Goal: Information Seeking & Learning: Learn about a topic

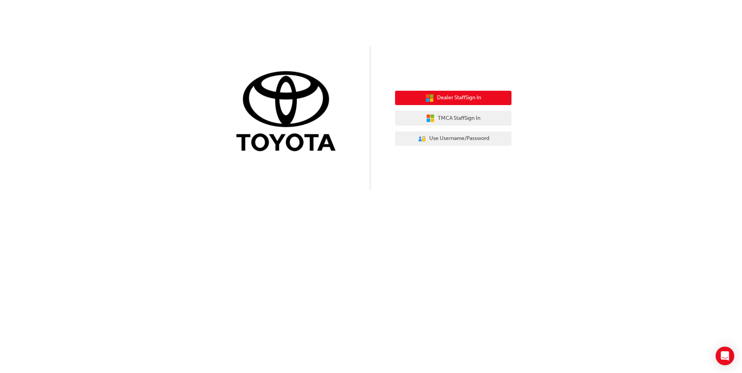
click at [494, 97] on button "Dealer Staff Sign In" at bounding box center [453, 98] width 116 height 15
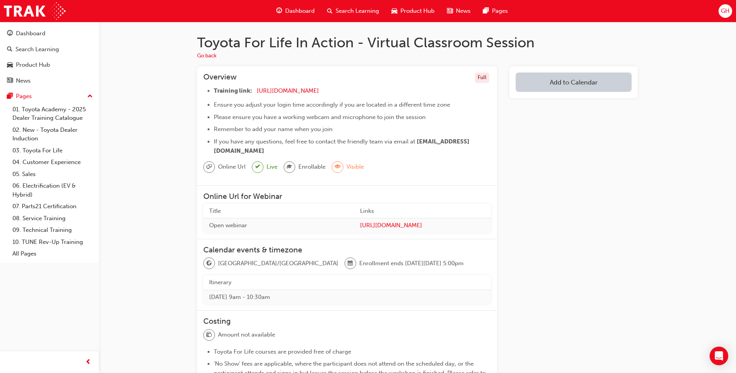
click at [290, 167] on span "graduationCap-icon" at bounding box center [289, 167] width 5 height 10
click at [335, 169] on span "eye-icon" at bounding box center [337, 167] width 5 height 10
click at [335, 168] on span "eye-icon" at bounding box center [337, 167] width 5 height 10
click at [286, 170] on div at bounding box center [290, 167] width 12 height 12
click at [259, 171] on span "tick-icon" at bounding box center [257, 167] width 5 height 10
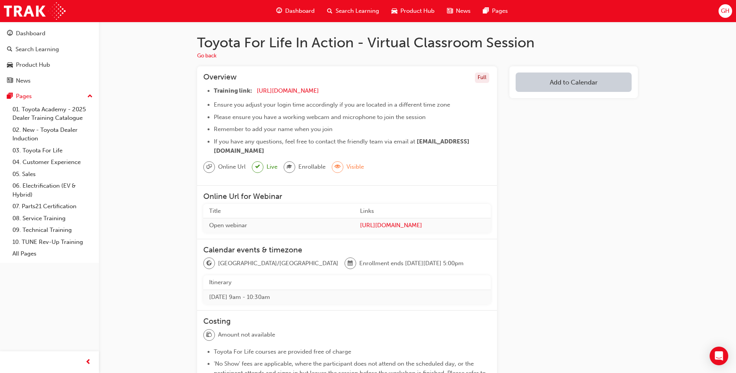
click at [231, 171] on span "Online Url" at bounding box center [232, 167] width 28 height 9
click at [209, 167] on span "sessionType_ONLINE_URL-icon" at bounding box center [208, 167] width 5 height 10
drag, startPoint x: 251, startPoint y: 164, endPoint x: 323, endPoint y: 162, distance: 72.6
click at [259, 164] on div "Online Url Live Enrollable Visible" at bounding box center [347, 170] width 288 height 18
drag, startPoint x: 367, startPoint y: 164, endPoint x: 401, endPoint y: 161, distance: 34.2
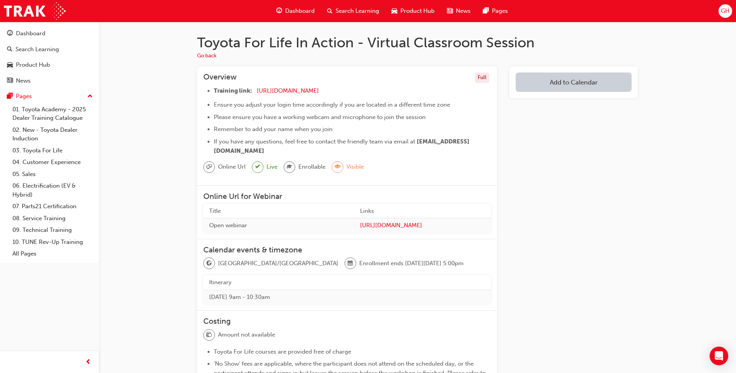
click at [386, 166] on div "Online Url Live Enrollable Visible" at bounding box center [347, 170] width 288 height 18
drag, startPoint x: 352, startPoint y: 138, endPoint x: 343, endPoint y: 139, distance: 8.9
click at [343, 139] on ul "Training link: https://zoom.us/j/5450758959 ​ Ensure you adjust your login time…" at bounding box center [347, 120] width 288 height 69
drag, startPoint x: 343, startPoint y: 139, endPoint x: 287, endPoint y: 143, distance: 56.8
click at [287, 143] on span "If you have any questions, feel free to contact the friendly team via email at" at bounding box center [314, 141] width 201 height 7
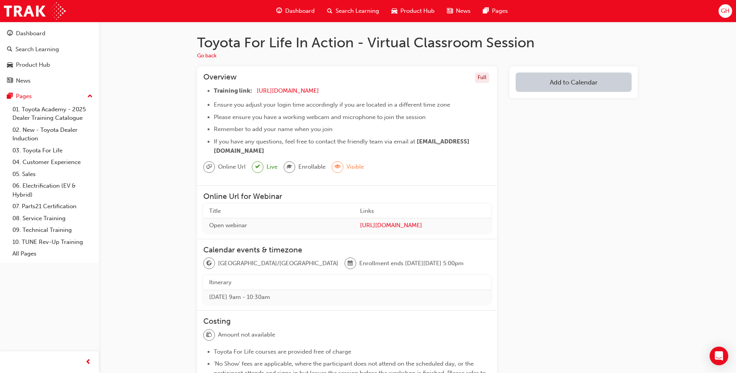
drag, startPoint x: 287, startPoint y: 143, endPoint x: 240, endPoint y: 146, distance: 46.7
click at [240, 146] on li "If you have any questions, feel free to contact the friendly team via email at …" at bounding box center [352, 146] width 277 height 19
click at [330, 146] on li "If you have any questions, feel free to contact the friendly team via email at …" at bounding box center [352, 146] width 277 height 19
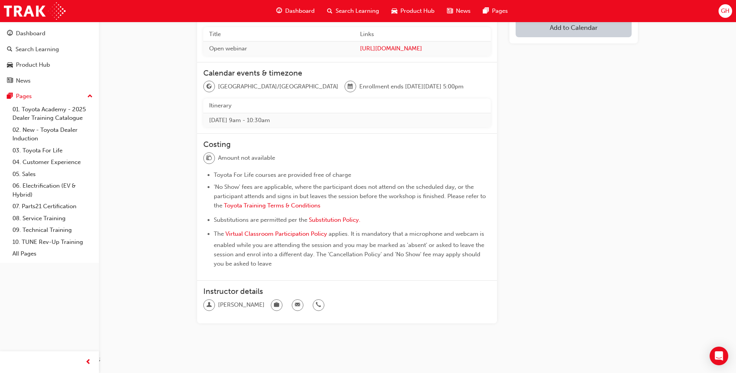
scroll to position [186, 0]
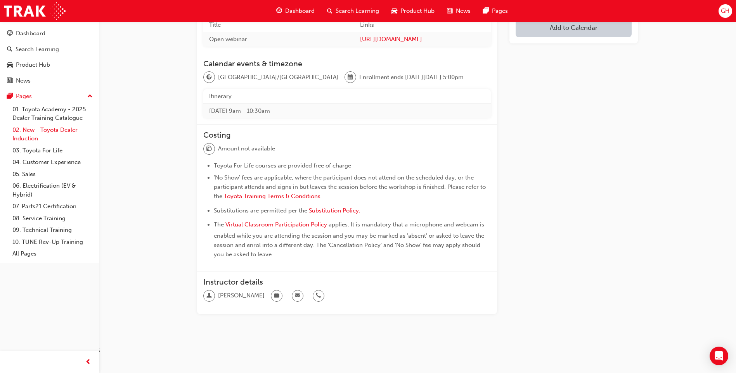
click at [60, 128] on link "02. New - Toyota Dealer Induction" at bounding box center [52, 134] width 87 height 21
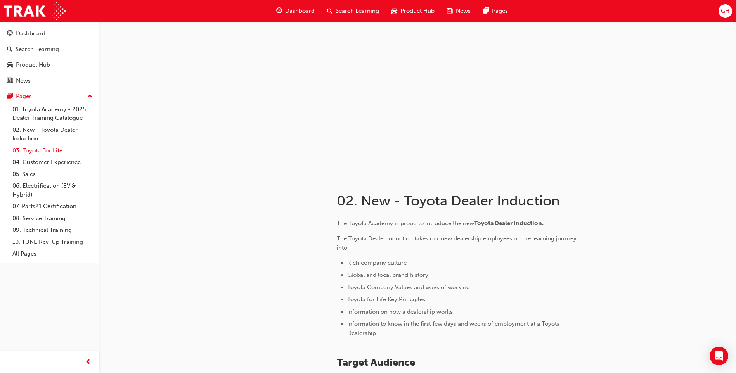
click at [54, 150] on link "03. Toyota For Life" at bounding box center [52, 151] width 87 height 12
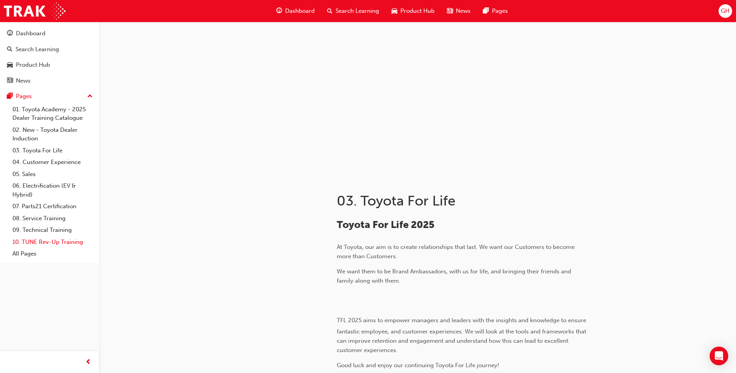
click at [53, 244] on link "10. TUNE Rev-Up Training" at bounding box center [52, 242] width 87 height 12
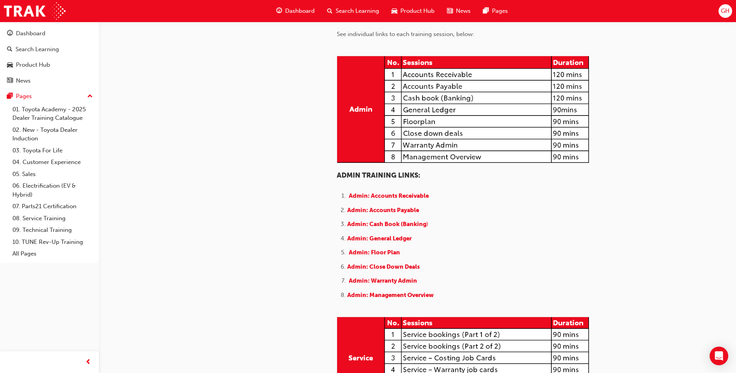
scroll to position [203, 0]
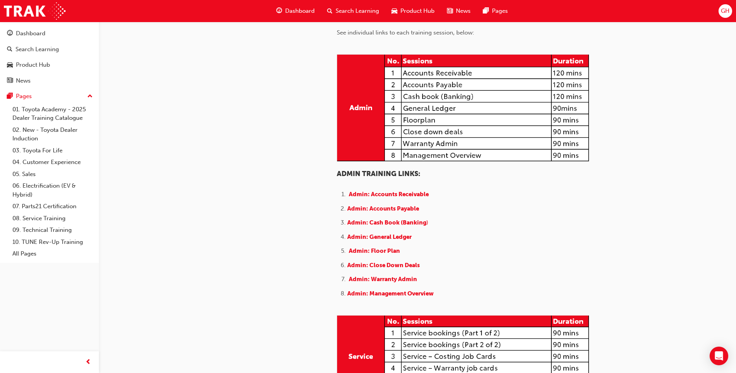
drag, startPoint x: 738, startPoint y: 63, endPoint x: 725, endPoint y: 101, distance: 40.5
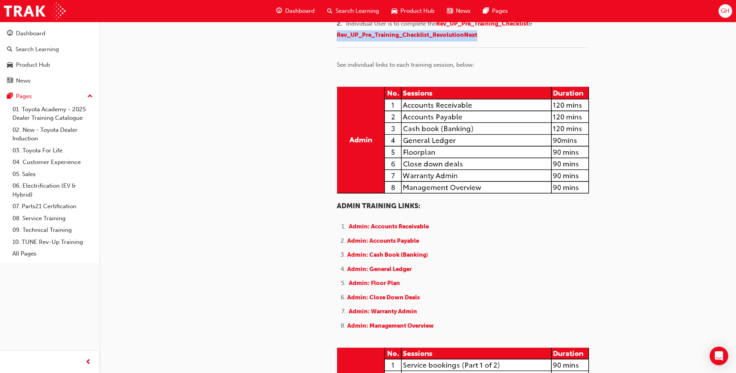
drag, startPoint x: 735, startPoint y: 102, endPoint x: 736, endPoint y: 134, distance: 32.2
drag, startPoint x: 736, startPoint y: 134, endPoint x: 691, endPoint y: 142, distance: 45.3
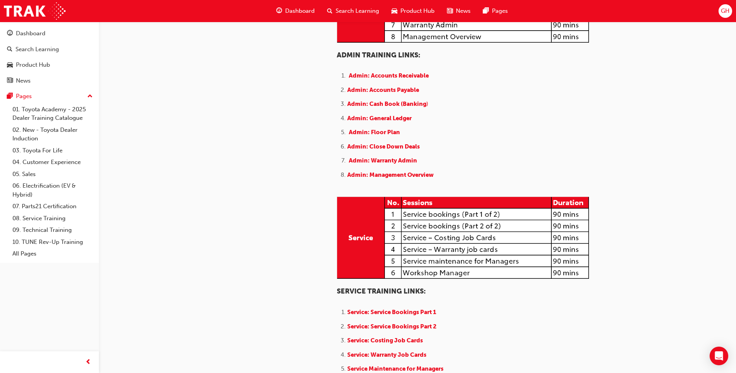
scroll to position [333, 0]
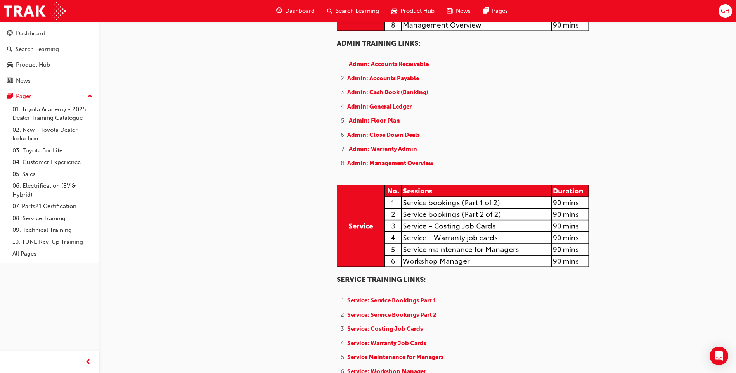
click at [395, 82] on span "Admin: Accounts Payable" at bounding box center [383, 78] width 72 height 7
